Goal: Communication & Community: Answer question/provide support

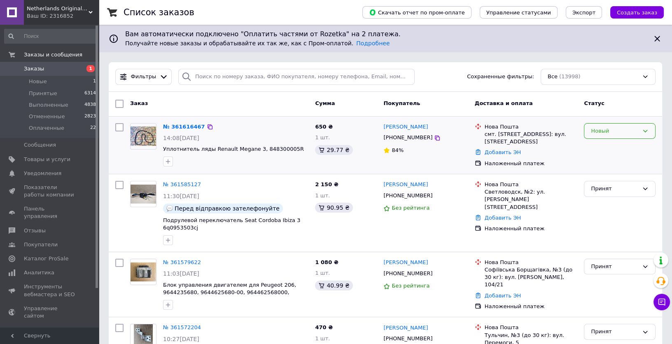
click at [608, 131] on div "Новый" at bounding box center [615, 131] width 48 height 9
click at [605, 147] on li "Принят" at bounding box center [619, 147] width 71 height 15
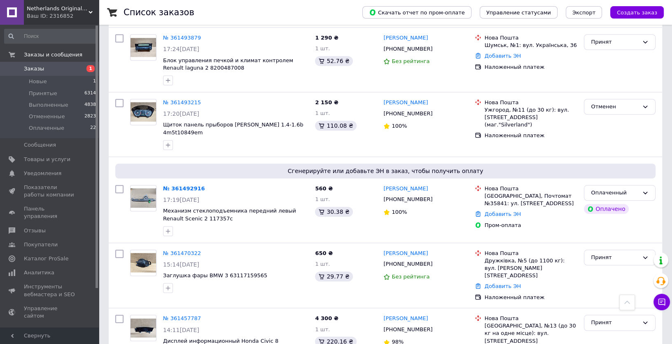
scroll to position [786, 0]
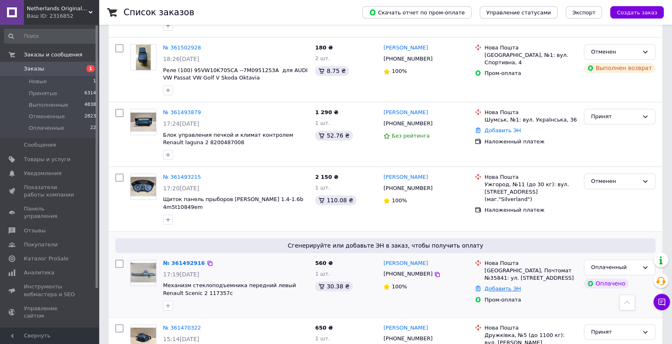
click at [502, 285] on link "Добавить ЭН" at bounding box center [503, 288] width 36 height 6
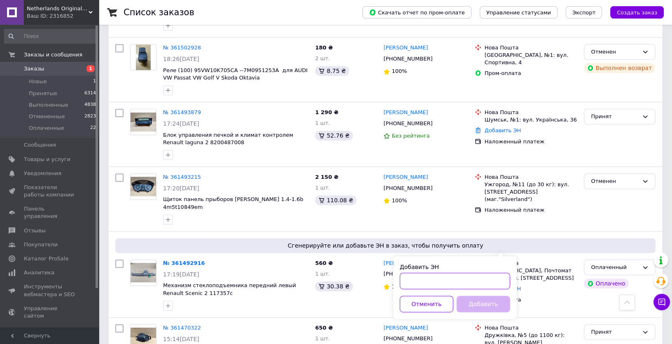
click at [462, 280] on input "Добавить ЭН" at bounding box center [455, 281] width 110 height 16
type input "59001453581992"
click at [501, 301] on button "Добавить" at bounding box center [484, 304] width 54 height 16
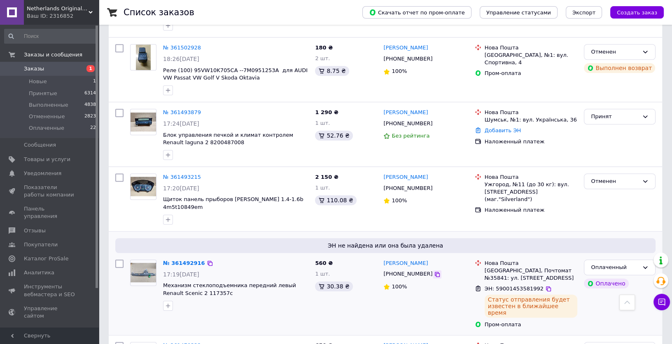
click at [434, 271] on icon at bounding box center [437, 274] width 7 height 7
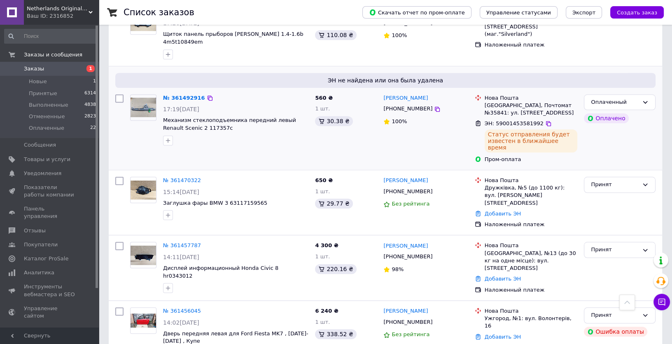
scroll to position [973, 0]
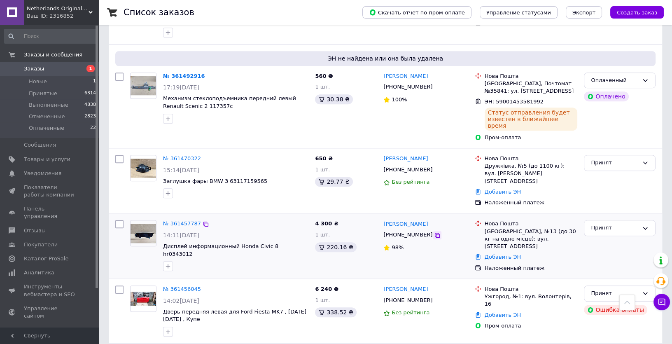
click at [434, 232] on icon at bounding box center [437, 235] width 7 height 7
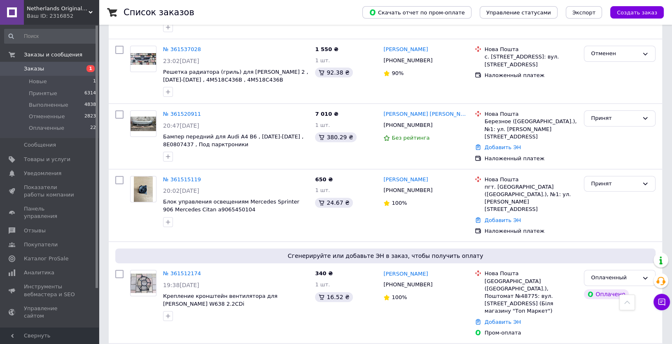
scroll to position [337, 0]
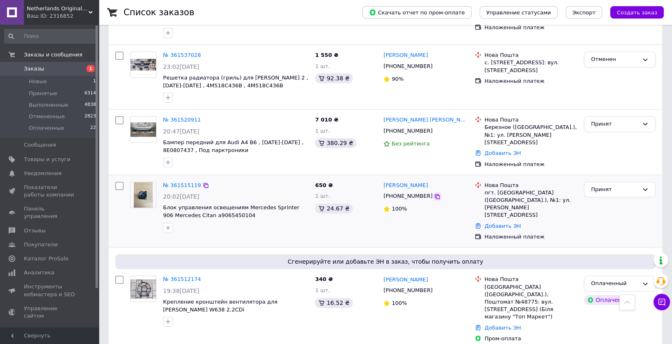
click at [435, 194] on icon at bounding box center [437, 196] width 5 height 5
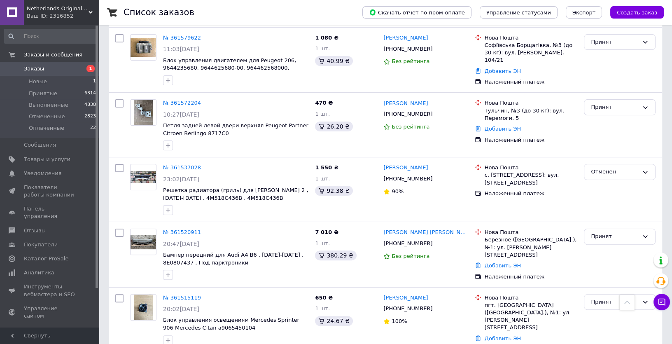
scroll to position [149, 0]
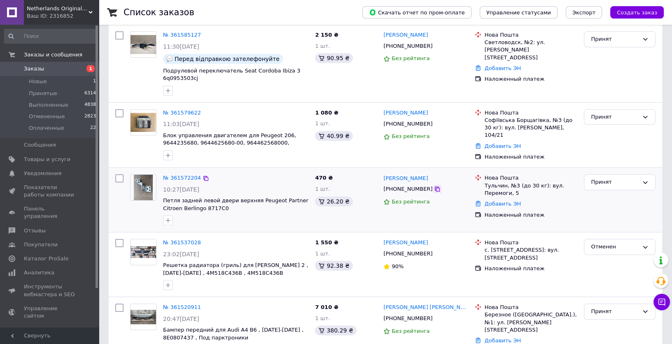
click at [434, 186] on icon at bounding box center [437, 189] width 7 height 7
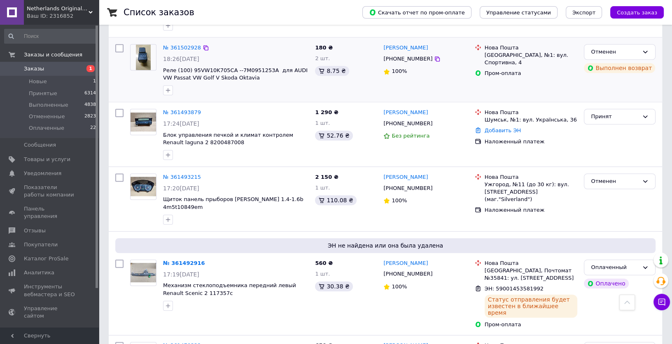
scroll to position [898, 0]
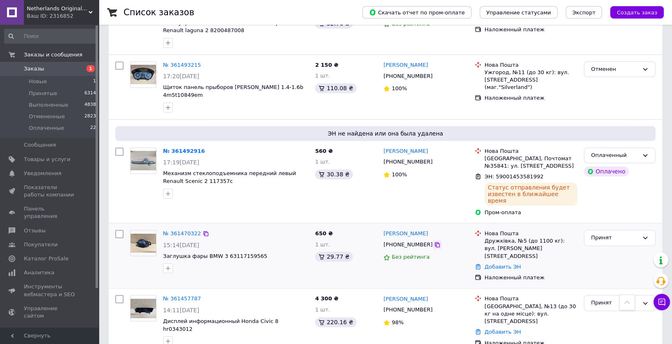
click at [435, 242] on icon at bounding box center [437, 244] width 5 height 5
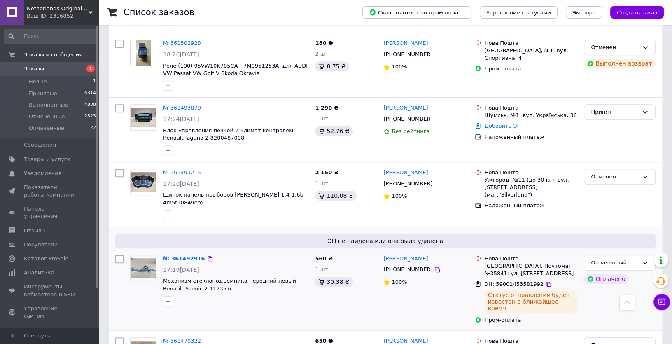
scroll to position [786, 0]
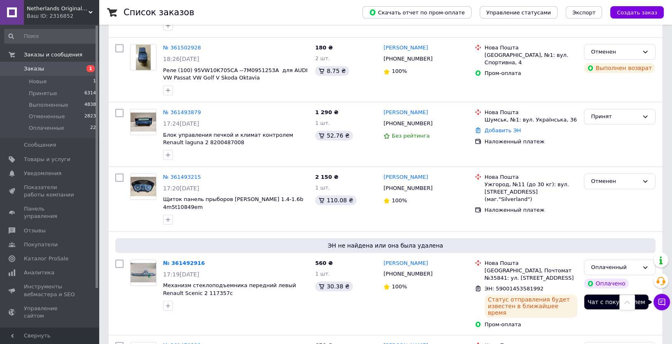
click at [662, 300] on icon at bounding box center [662, 302] width 8 height 8
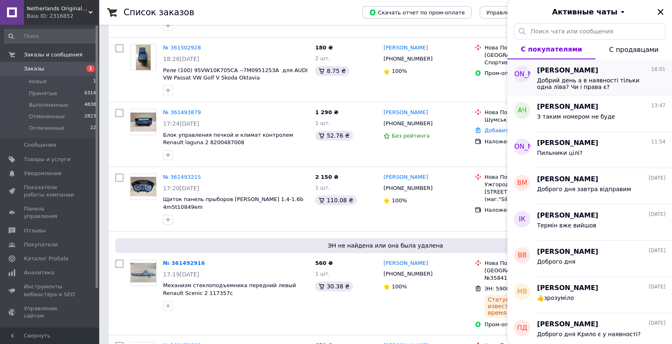
click at [582, 81] on span "Добрий день а в наявності тільки одна ліва? Чи і права є?" at bounding box center [595, 83] width 117 height 13
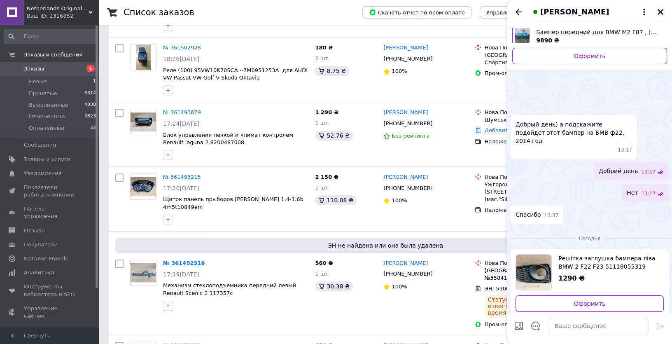
scroll to position [36, 0]
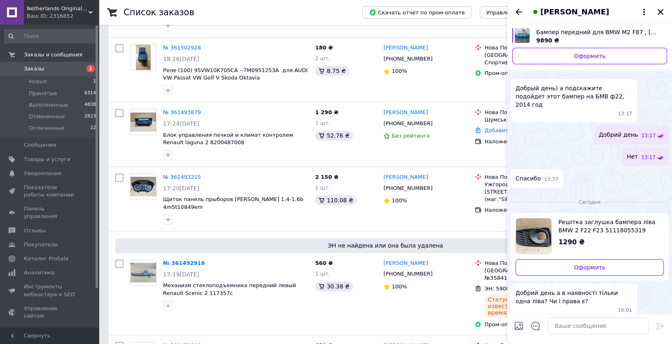
click at [615, 220] on span "Решітка заглушка бампера ліва BMW 2 F22 F23 51118055319" at bounding box center [607, 226] width 99 height 16
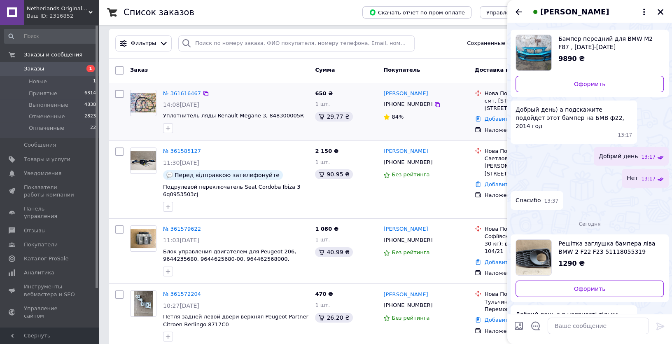
scroll to position [0, 0]
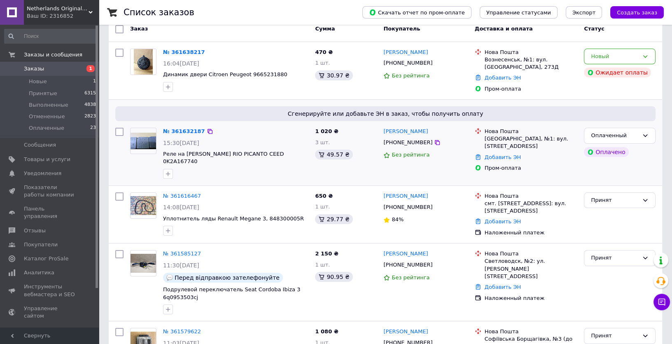
scroll to position [112, 0]
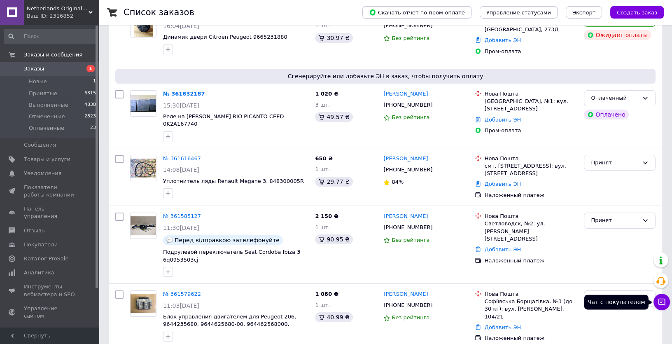
click at [663, 303] on icon at bounding box center [662, 302] width 8 height 8
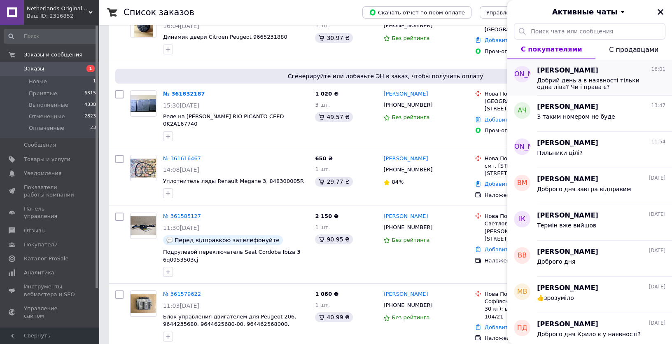
click at [560, 86] on span "Добрий день а в наявності тільки одна ліва? Чи і права є?" at bounding box center [595, 83] width 117 height 13
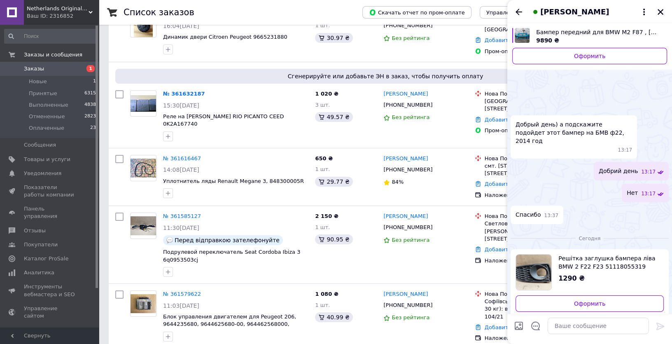
scroll to position [36, 0]
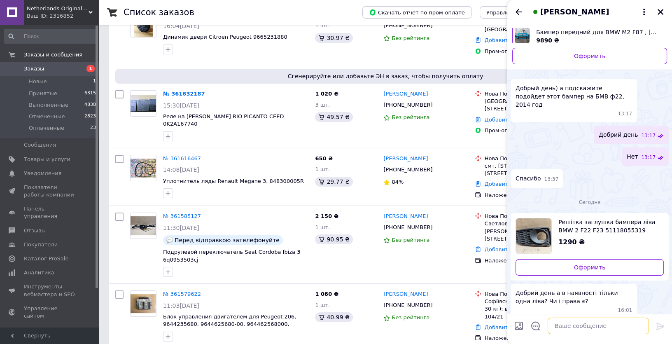
click at [584, 327] on textarea at bounding box center [598, 325] width 101 height 16
type textarea "Доброго дня одн тільки по наявності"
